Goal: Information Seeking & Learning: Learn about a topic

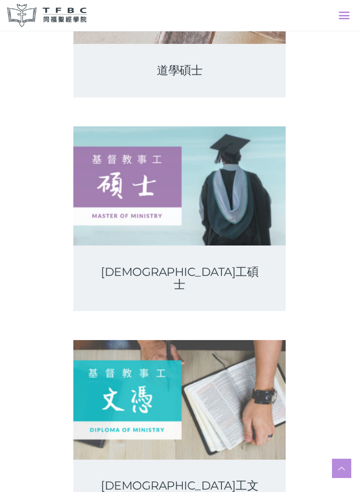
scroll to position [251, 0]
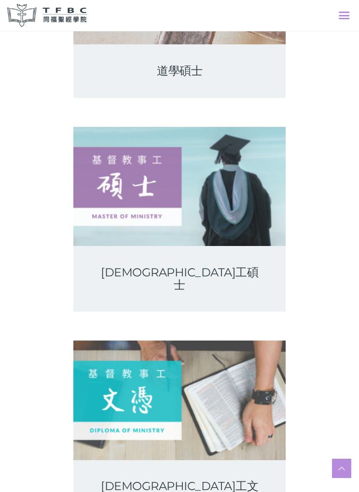
click at [112, 198] on link at bounding box center [179, 186] width 212 height 119
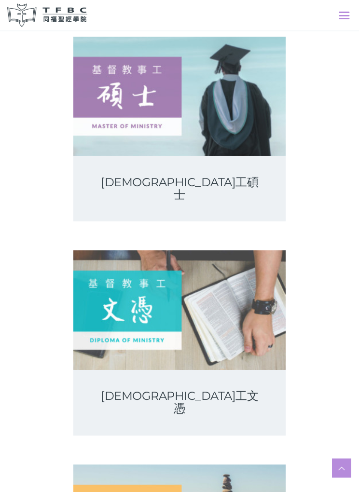
scroll to position [342, 0]
click at [104, 278] on link at bounding box center [179, 310] width 212 height 119
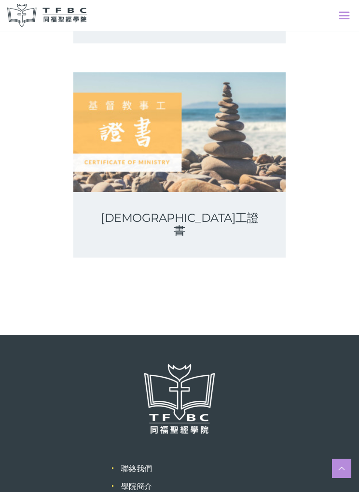
scroll to position [806, 0]
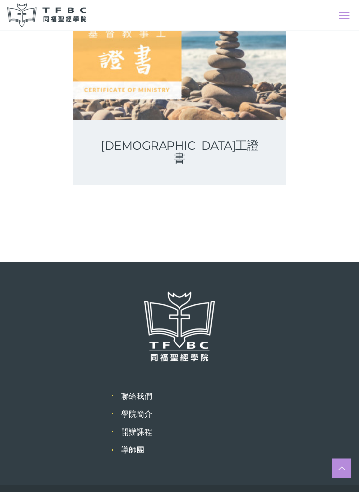
click at [144, 428] on link "開辦課程" at bounding box center [136, 432] width 31 height 9
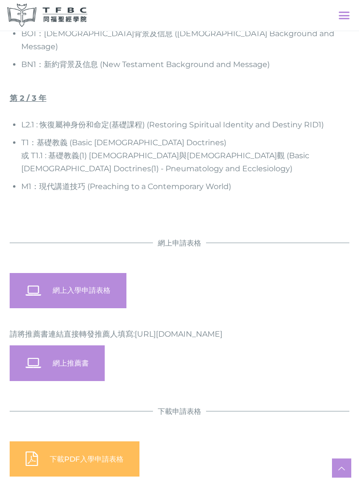
scroll to position [1050, 0]
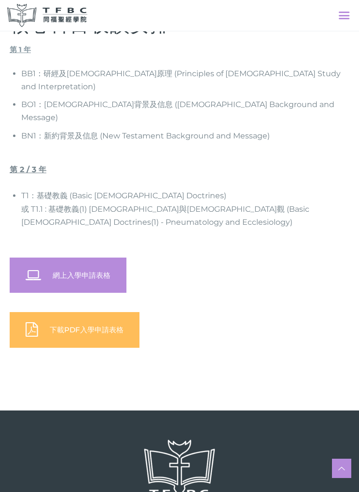
scroll to position [863, 0]
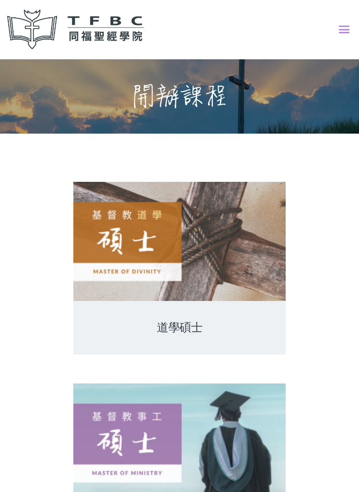
click at [339, 31] on span at bounding box center [344, 29] width 11 height 17
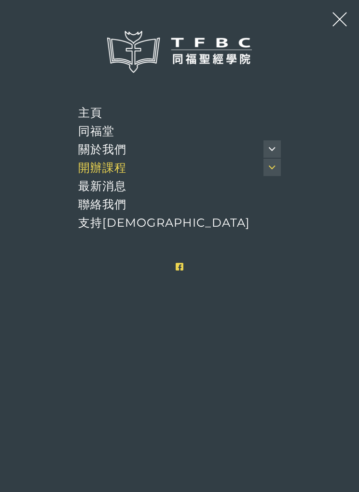
click at [114, 161] on span "開辦課程" at bounding box center [102, 168] width 48 height 14
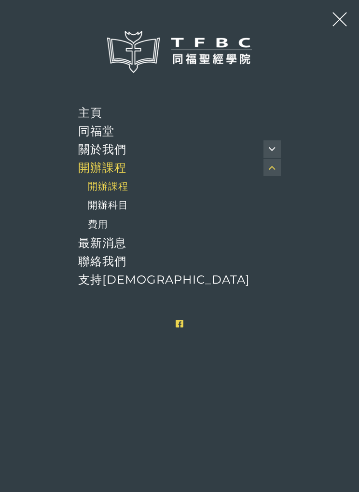
click at [116, 199] on span "開辦科目" at bounding box center [108, 205] width 41 height 12
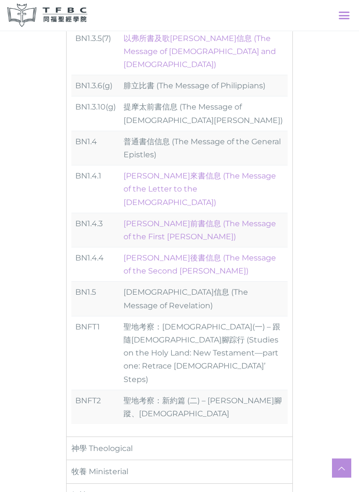
scroll to position [1210, 0]
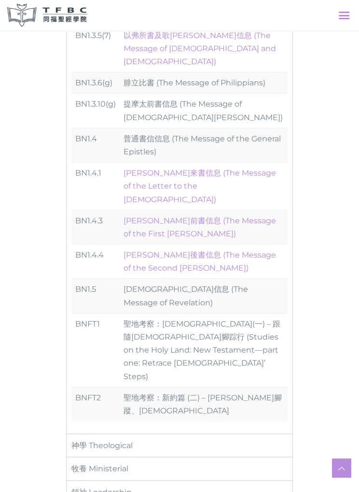
click at [127, 434] on div "神學 Theological" at bounding box center [179, 445] width 227 height 23
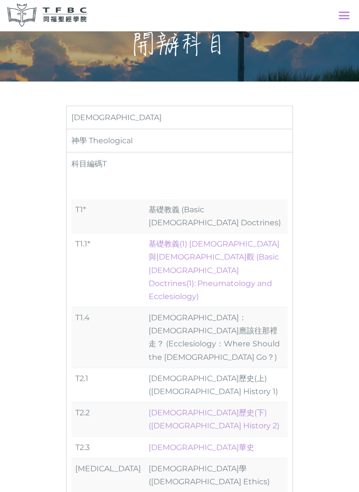
scroll to position [0, 0]
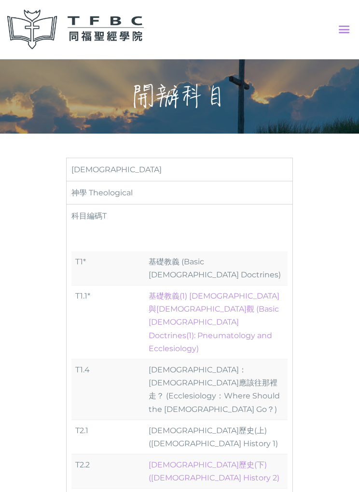
click at [90, 27] on img at bounding box center [75, 30] width 137 height 40
click at [70, 29] on img at bounding box center [75, 30] width 137 height 40
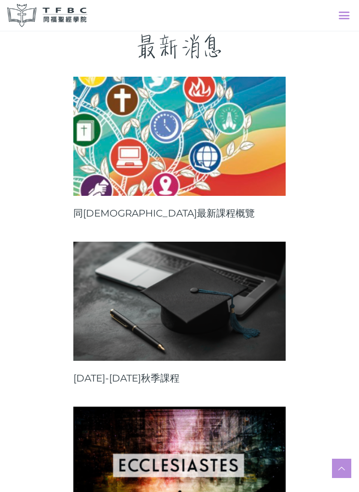
scroll to position [253, 0]
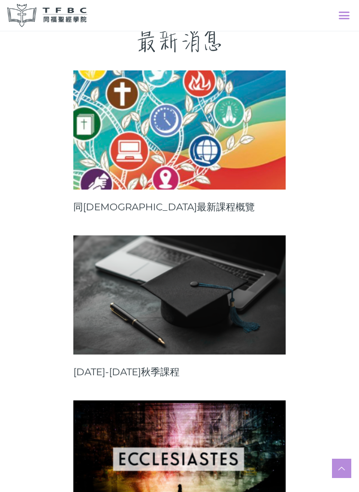
click at [103, 153] on link at bounding box center [179, 129] width 212 height 119
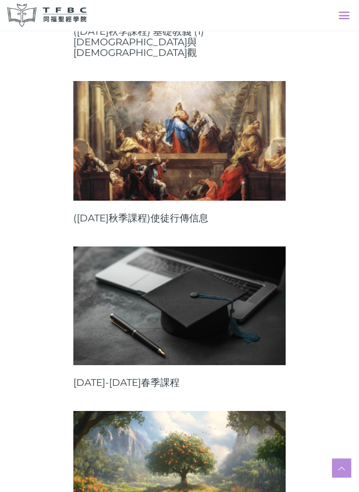
scroll to position [947, 0]
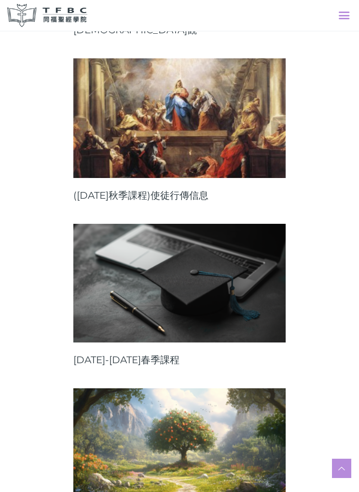
click at [87, 190] on link "([DATE]秋季課程)使徒行傳信息" at bounding box center [179, 195] width 212 height 11
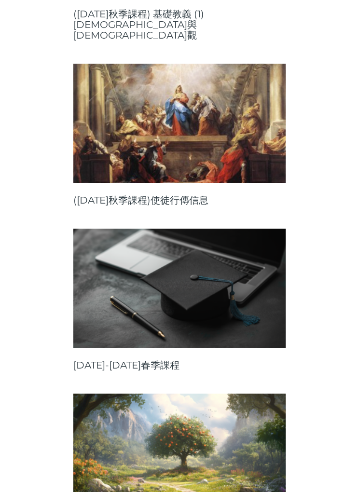
scroll to position [979, 0]
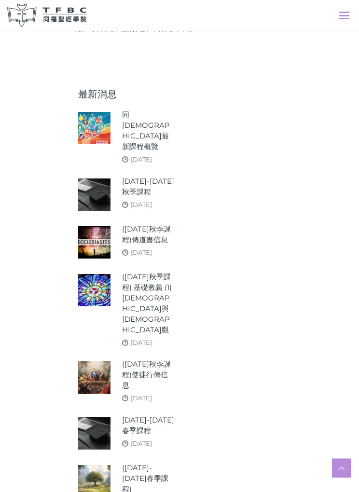
scroll to position [524, 0]
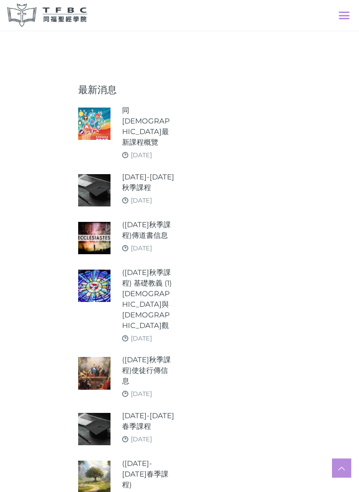
click at [139, 172] on link "[DATE]-[DATE]秋季課程" at bounding box center [148, 182] width 53 height 21
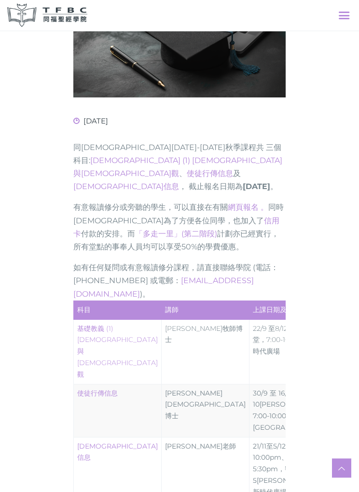
scroll to position [179, 0]
click at [115, 201] on p "有意報讀修分或旁聽的學生，可以直接在有關 網頁報名 。 同時[DEMOGRAPHIC_DATA]為了方便各位同學，也加入了 信用卡 付款的安排。而 「多走一里…" at bounding box center [179, 227] width 212 height 53
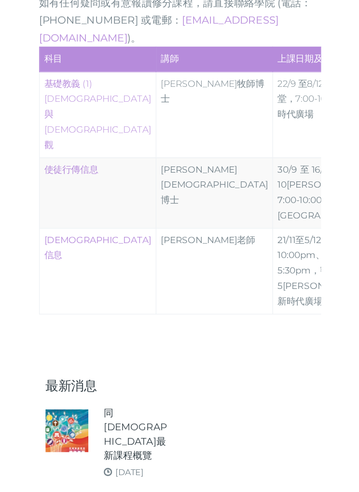
scroll to position [347, 0]
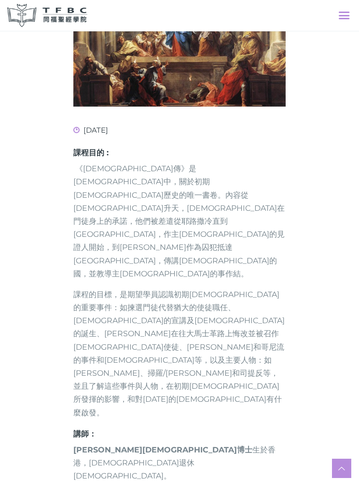
scroll to position [209, 0]
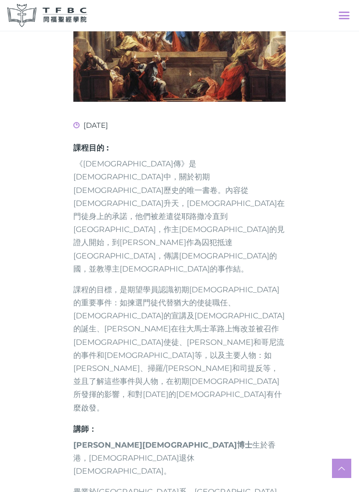
click at [93, 169] on p "《[DEMOGRAPHIC_DATA]傳》是[DEMOGRAPHIC_DATA]中，關於初期[DEMOGRAPHIC_DATA]歷史的唯一書卷。內容從[DEM…" at bounding box center [179, 216] width 212 height 118
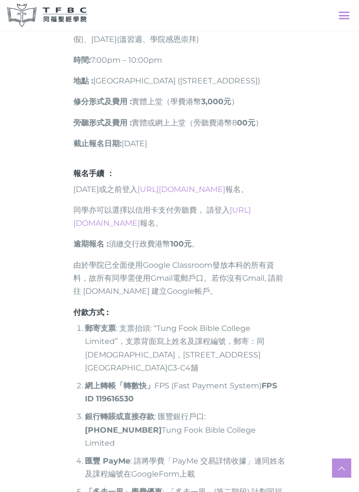
scroll to position [885, 0]
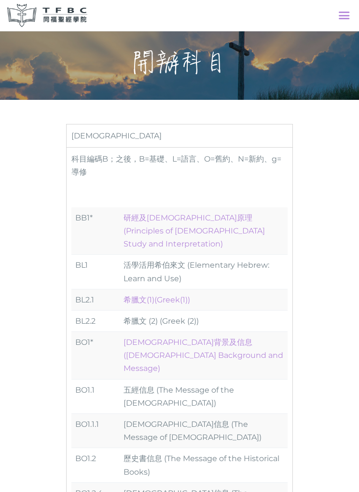
scroll to position [29, 0]
